Goal: Information Seeking & Learning: Learn about a topic

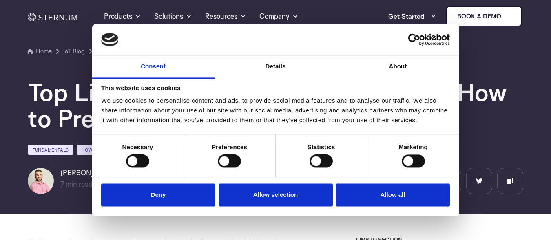
click at [8, 102] on section "Home IoT Blog" at bounding box center [275, 103] width 551 height 219
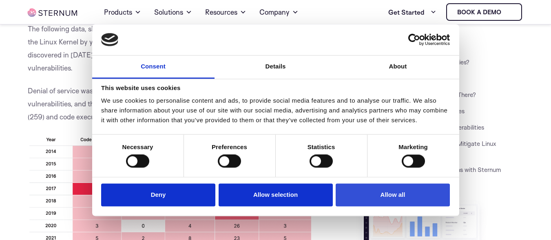
scroll to position [565, 0]
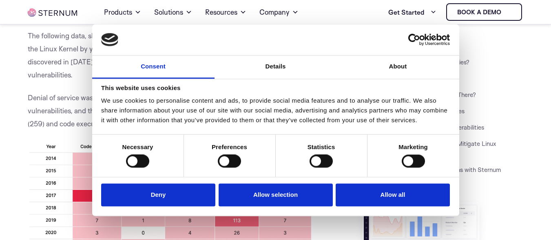
click at [516, 42] on h3 "JUMP TO SECTION" at bounding box center [439, 44] width 170 height 7
drag, startPoint x: 360, startPoint y: 47, endPoint x: 301, endPoint y: 41, distance: 58.6
click at [305, 46] on div at bounding box center [275, 40] width 367 height 32
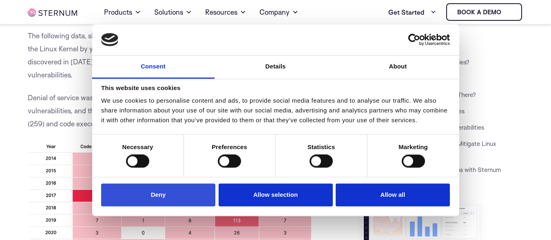
click at [141, 191] on button "Deny" at bounding box center [158, 195] width 114 height 23
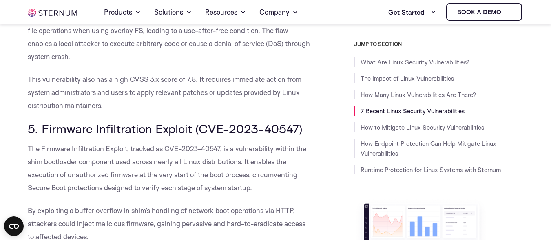
scroll to position [1533, 0]
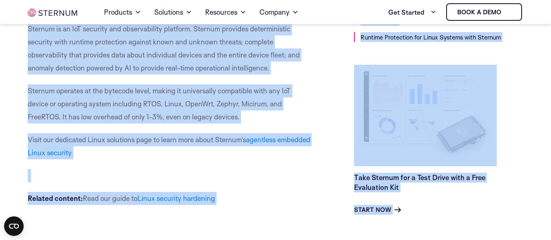
drag, startPoint x: 23, startPoint y: 72, endPoint x: 300, endPoint y: 234, distance: 320.9
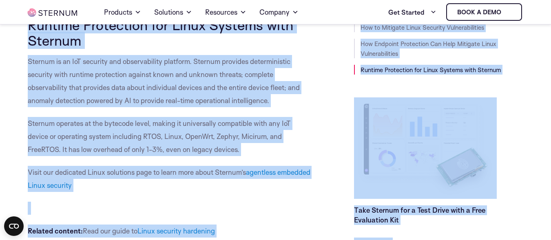
scroll to position [3655, 0]
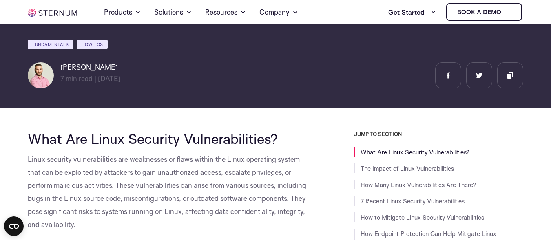
scroll to position [71, 0]
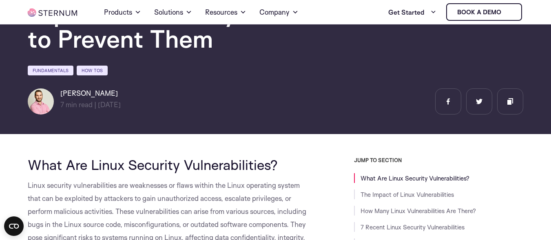
drag, startPoint x: 242, startPoint y: 174, endPoint x: 32, endPoint y: 154, distance: 211.1
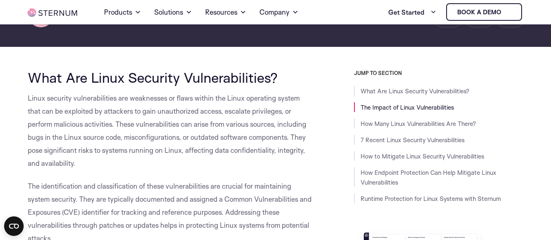
scroll to position [193, 0]
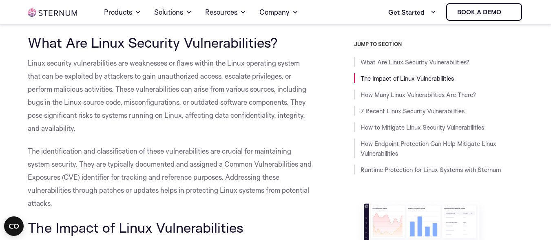
copy div "Lore Ips Dolor Sitametc Adipiscingelits? Doeiu temporin utlaboreetdolor mag ali…"
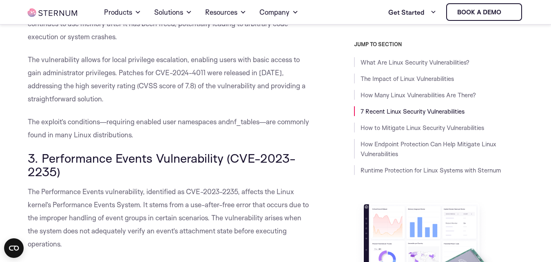
scroll to position [1098, 0]
